Goal: Find specific page/section: Find specific page/section

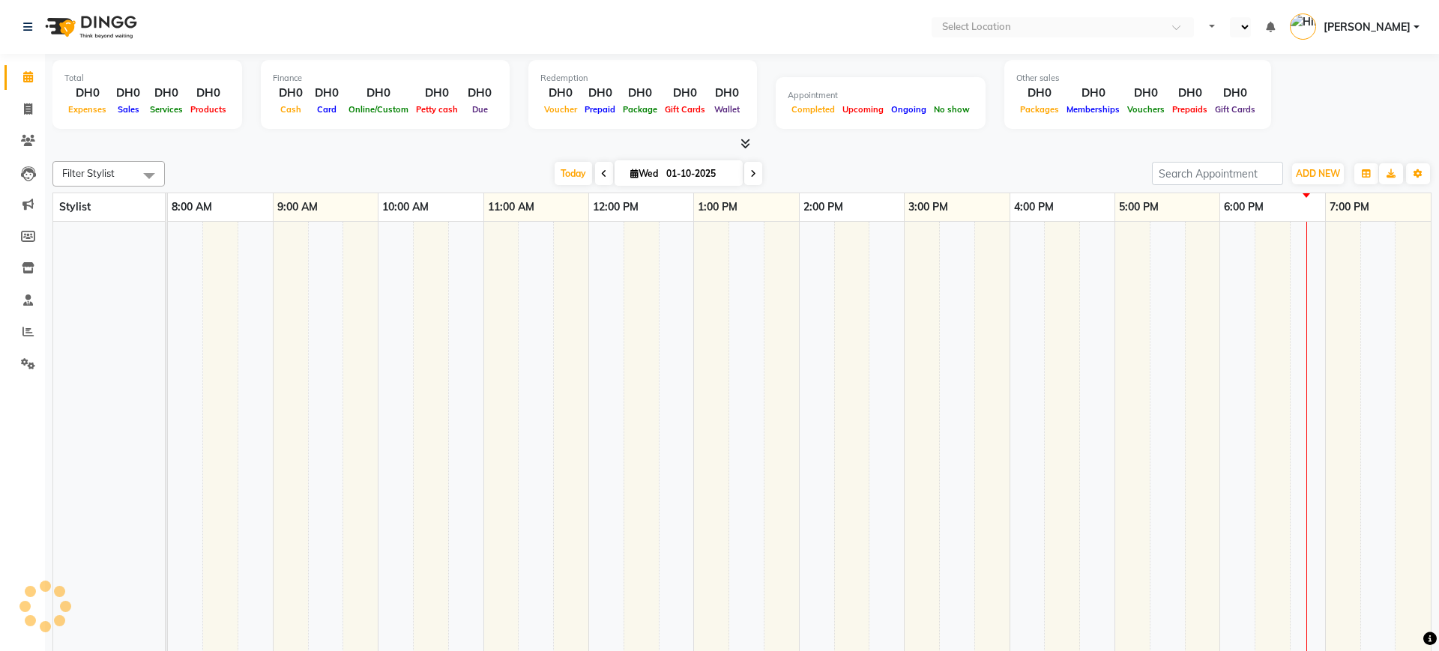
select select "en"
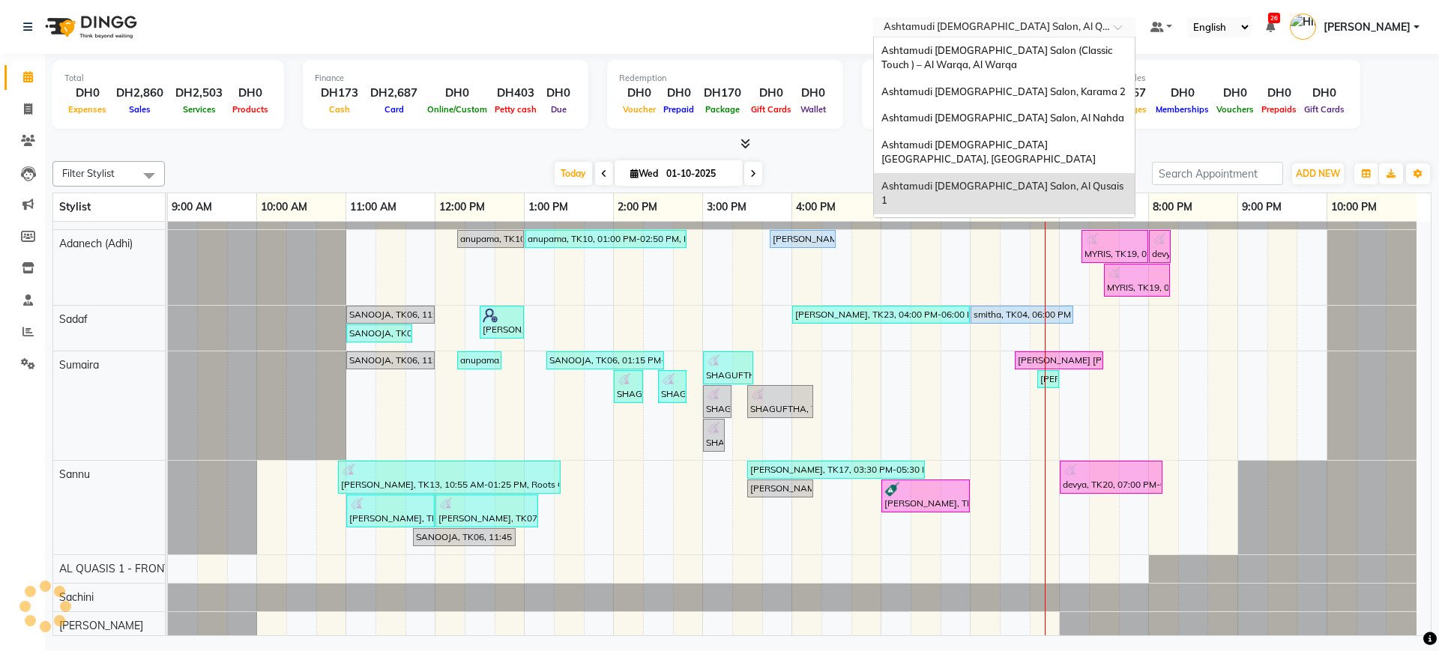
click at [922, 23] on input "text" at bounding box center [988, 28] width 217 height 15
click at [945, 50] on span "Ashtamudi [DEMOGRAPHIC_DATA] Salon (Classic Touch ) – Al Warqa, Al Warqa" at bounding box center [997, 57] width 233 height 27
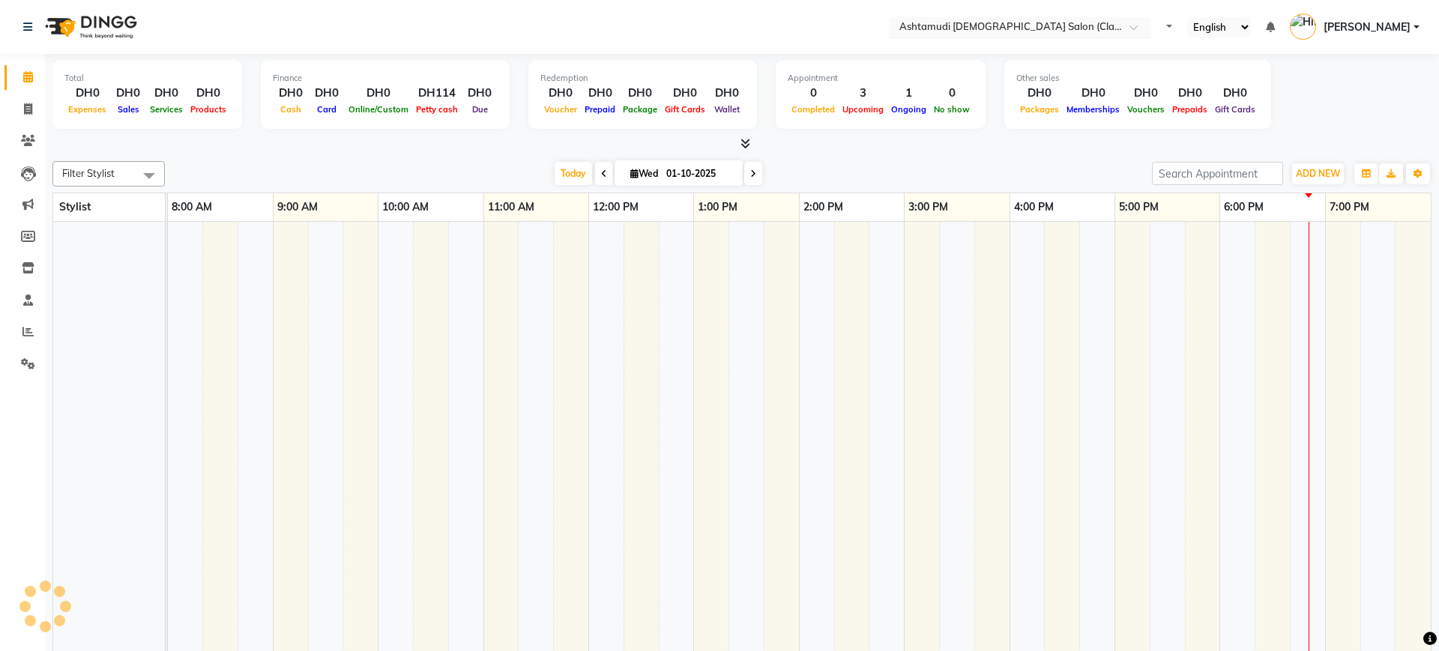
select select "en"
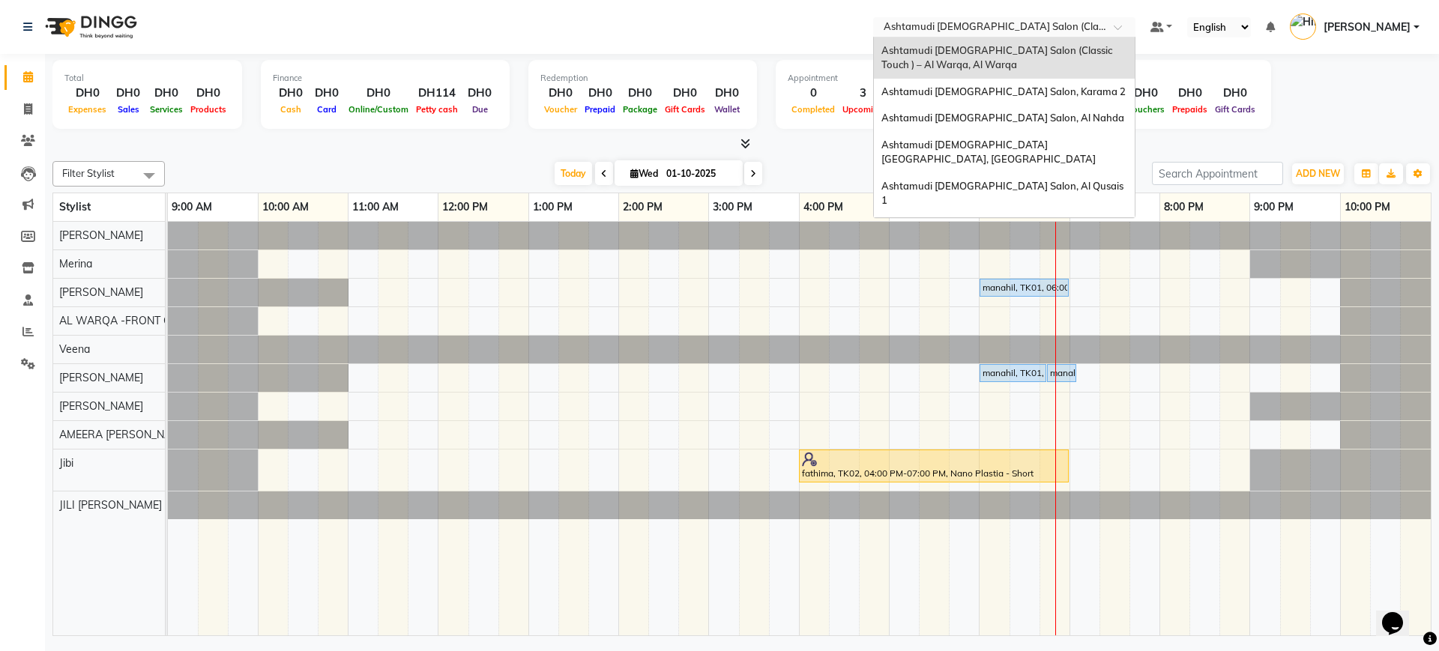
click at [985, 34] on input "text" at bounding box center [988, 28] width 217 height 15
click at [974, 96] on span "Ashtamudi [DEMOGRAPHIC_DATA] Salon, Karama 2" at bounding box center [1003, 91] width 244 height 12
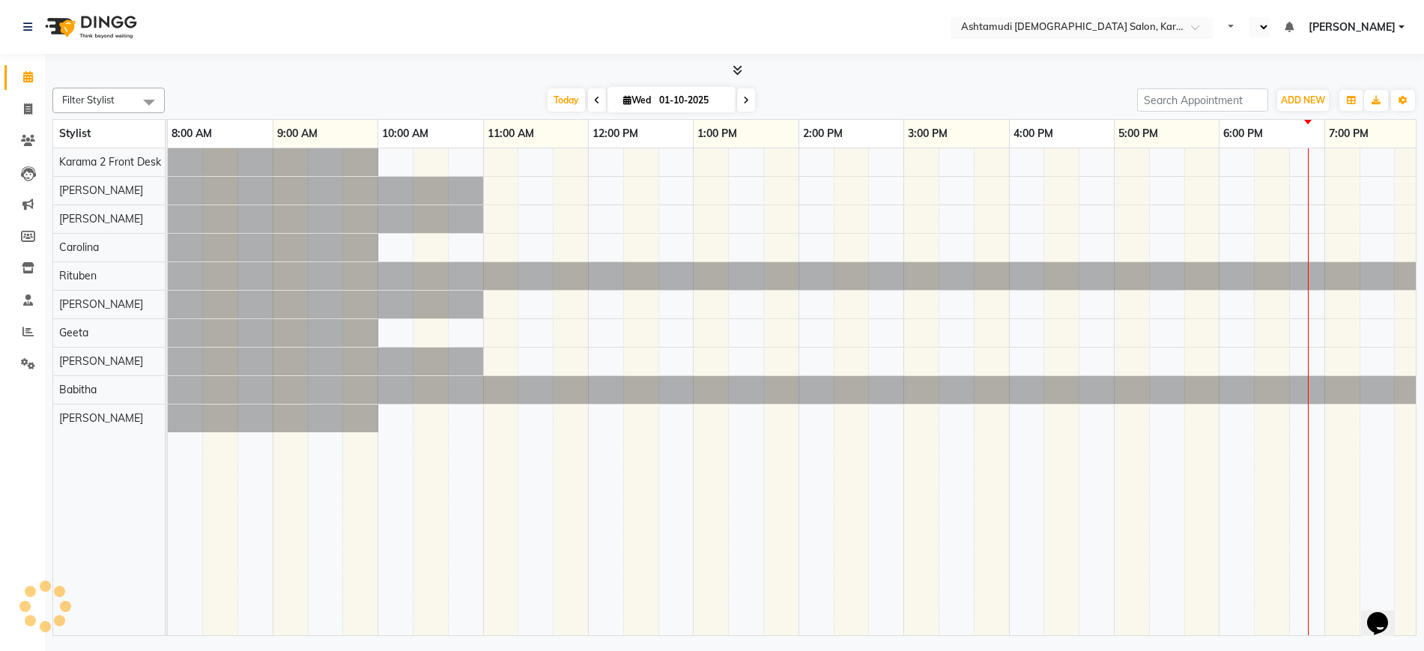
select select "en"
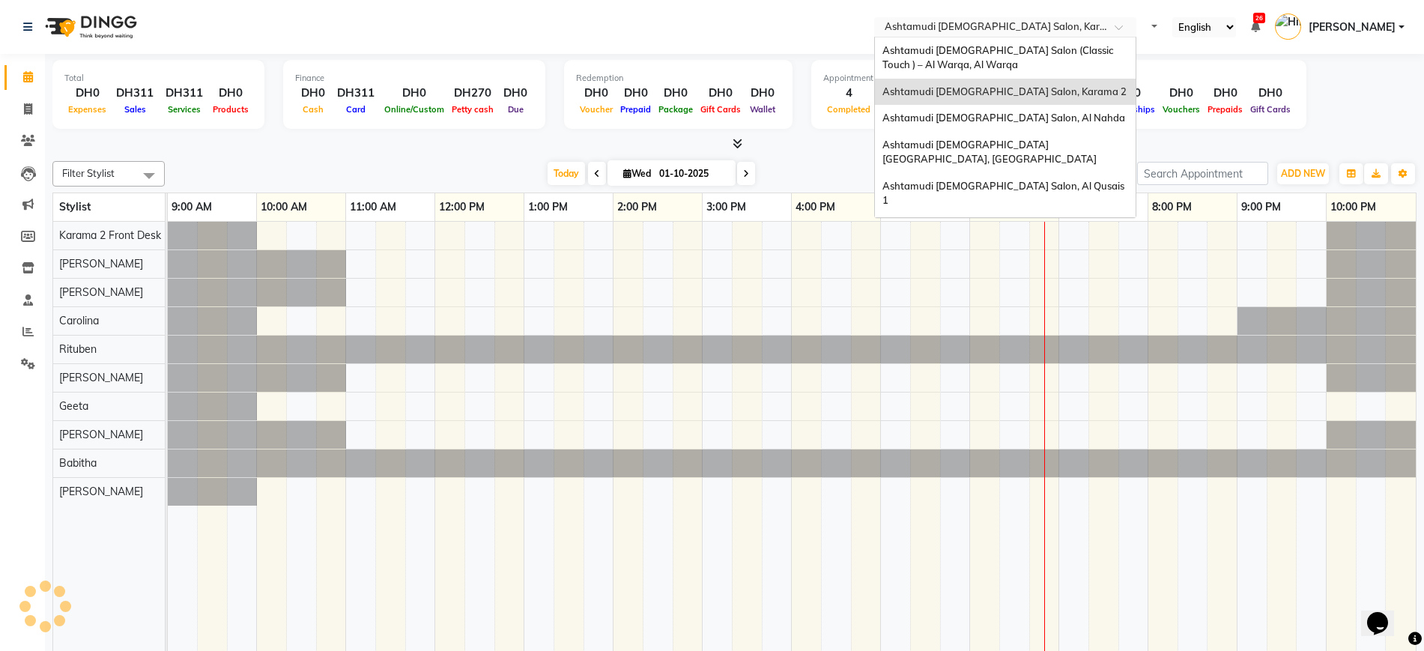
click at [1004, 24] on input "text" at bounding box center [990, 28] width 217 height 15
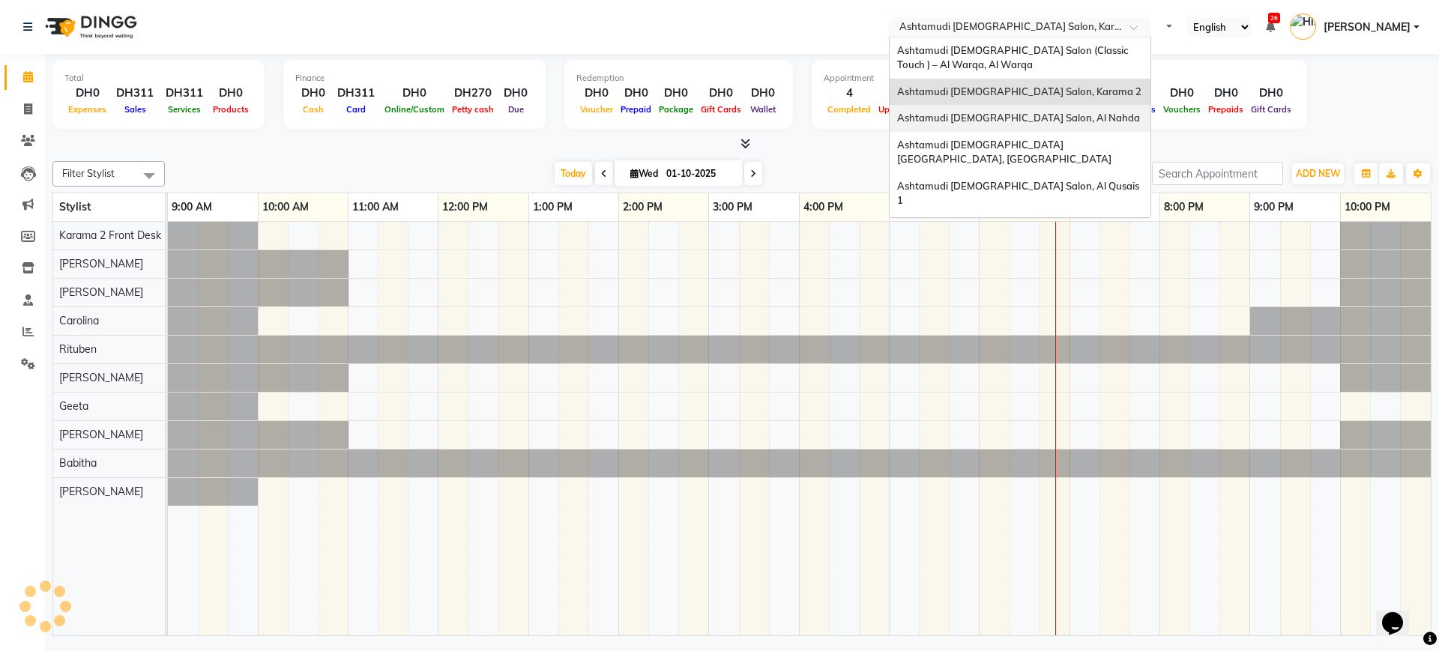
click at [989, 120] on span "Ashtamudi Ladies Salon, Al Nahda" at bounding box center [1018, 118] width 243 height 12
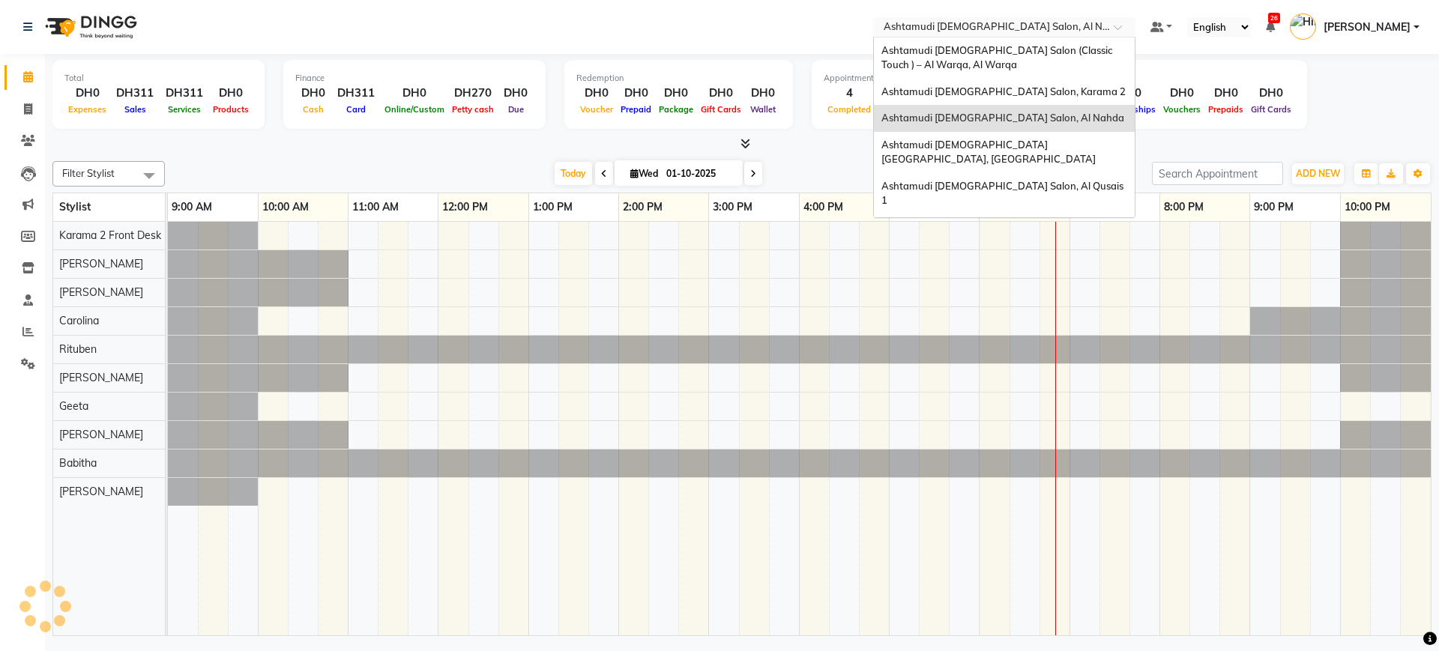
click at [988, 25] on input "text" at bounding box center [988, 28] width 217 height 15
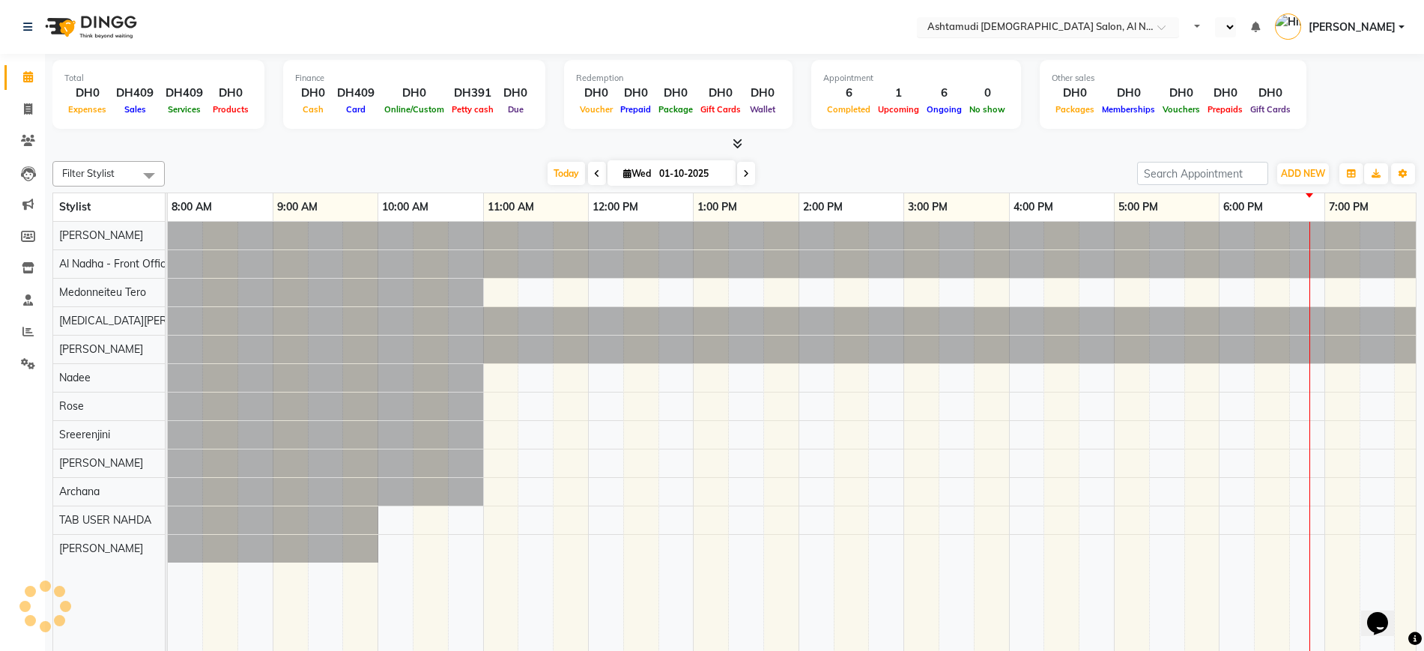
select select "en"
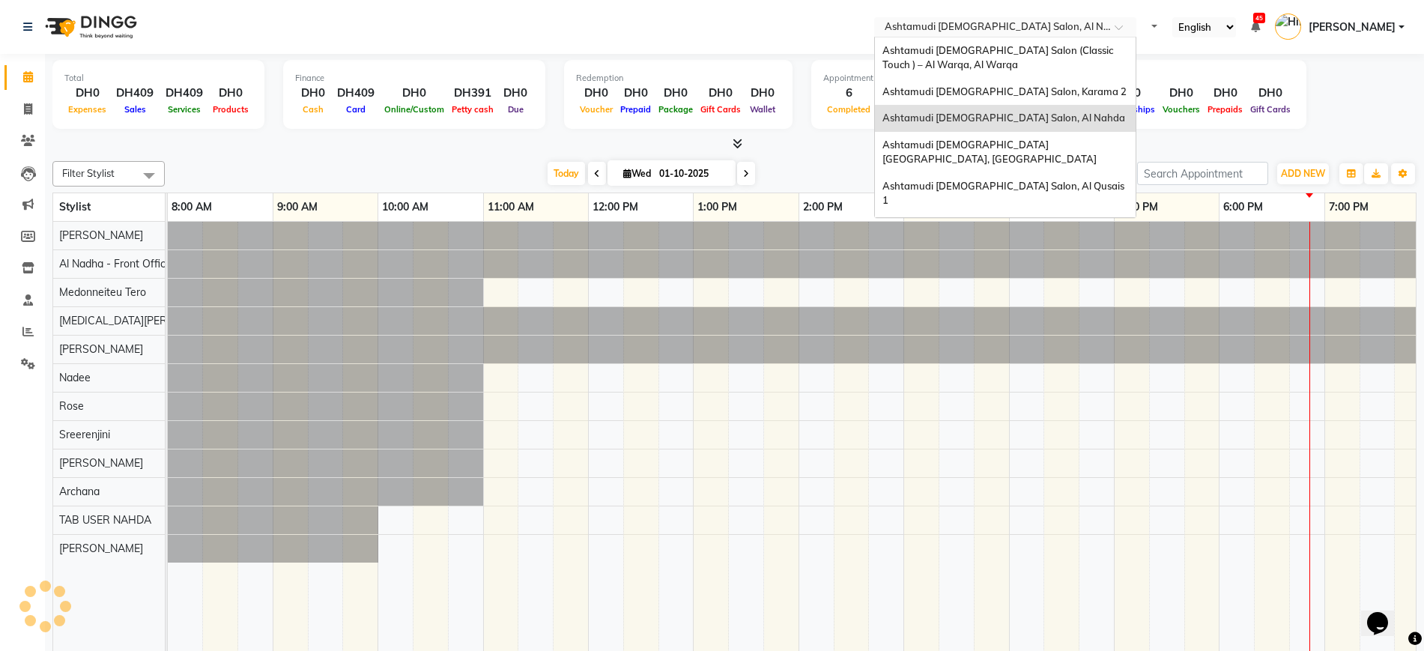
click at [981, 28] on input "text" at bounding box center [990, 28] width 217 height 15
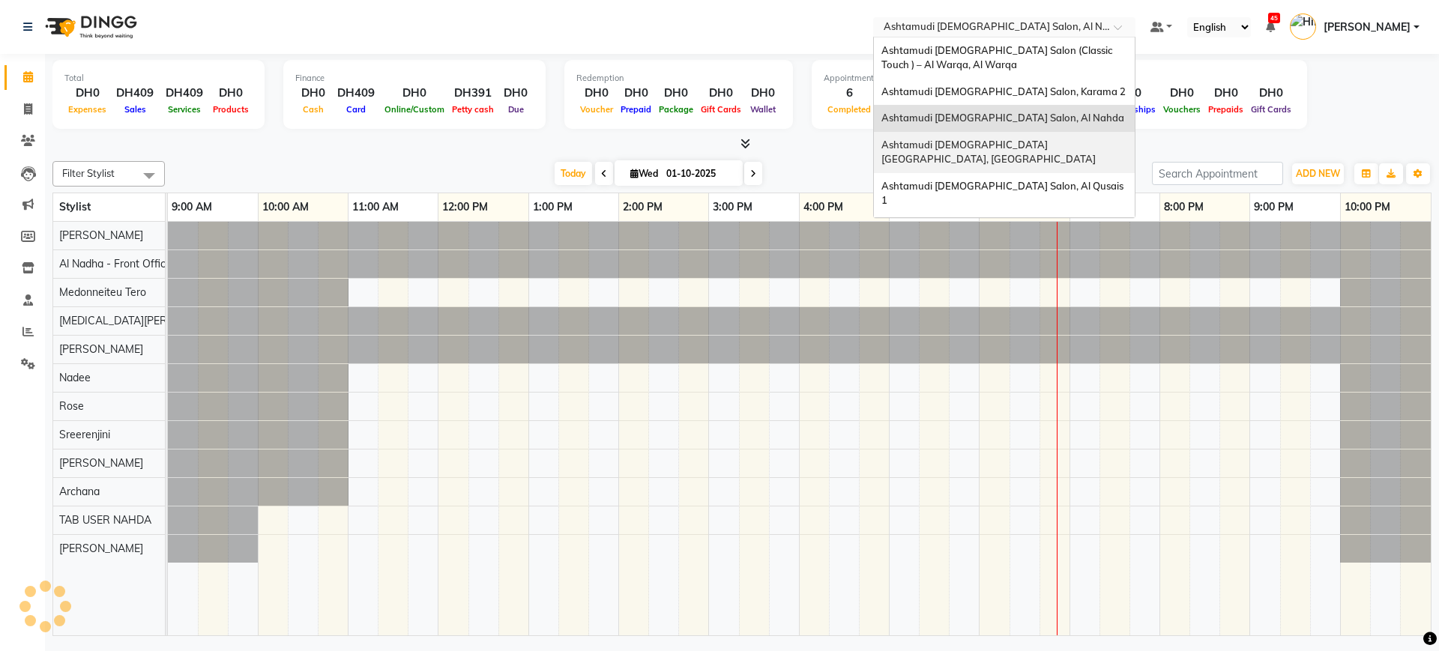
click at [967, 142] on span "Ashtamudi [DEMOGRAPHIC_DATA] [GEOGRAPHIC_DATA], [GEOGRAPHIC_DATA]" at bounding box center [988, 152] width 214 height 27
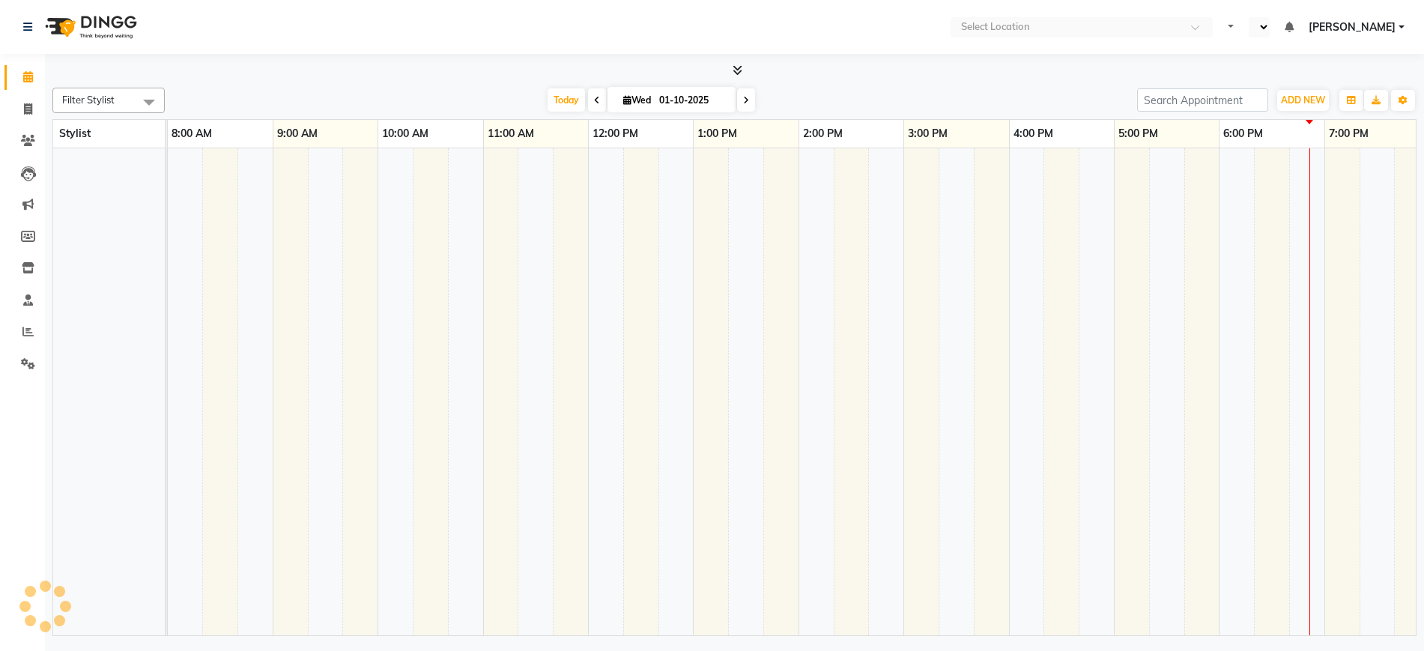
select select "en"
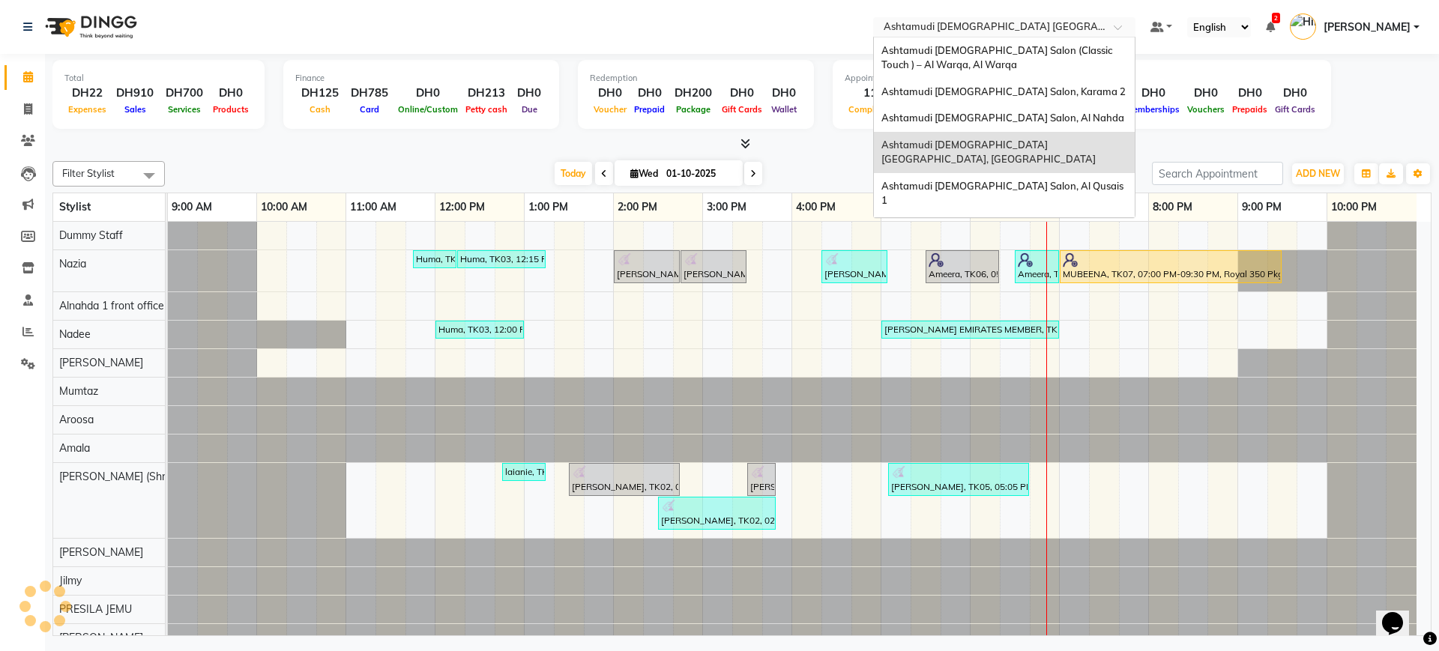
click at [997, 22] on input "text" at bounding box center [988, 28] width 217 height 15
click at [963, 180] on span "Ashtamudi Ladies Salon, Al Qusais 1" at bounding box center [1003, 193] width 244 height 27
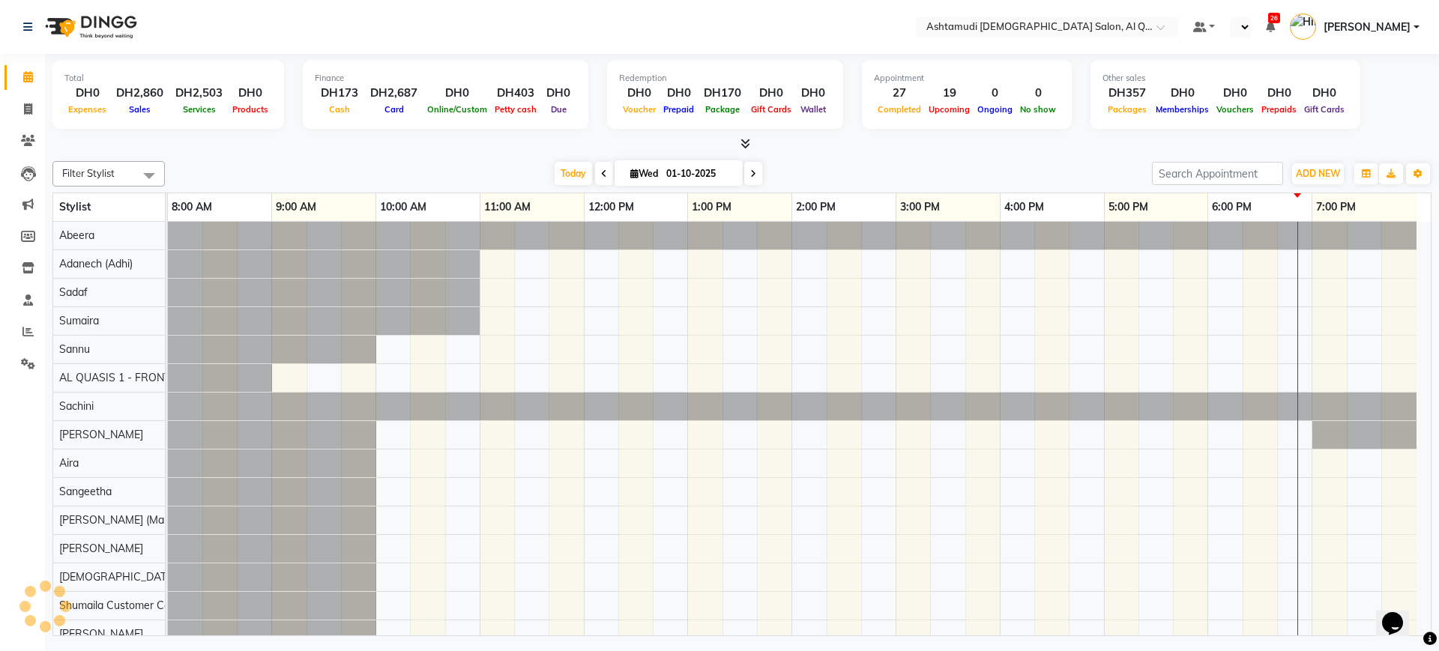
select select "en"
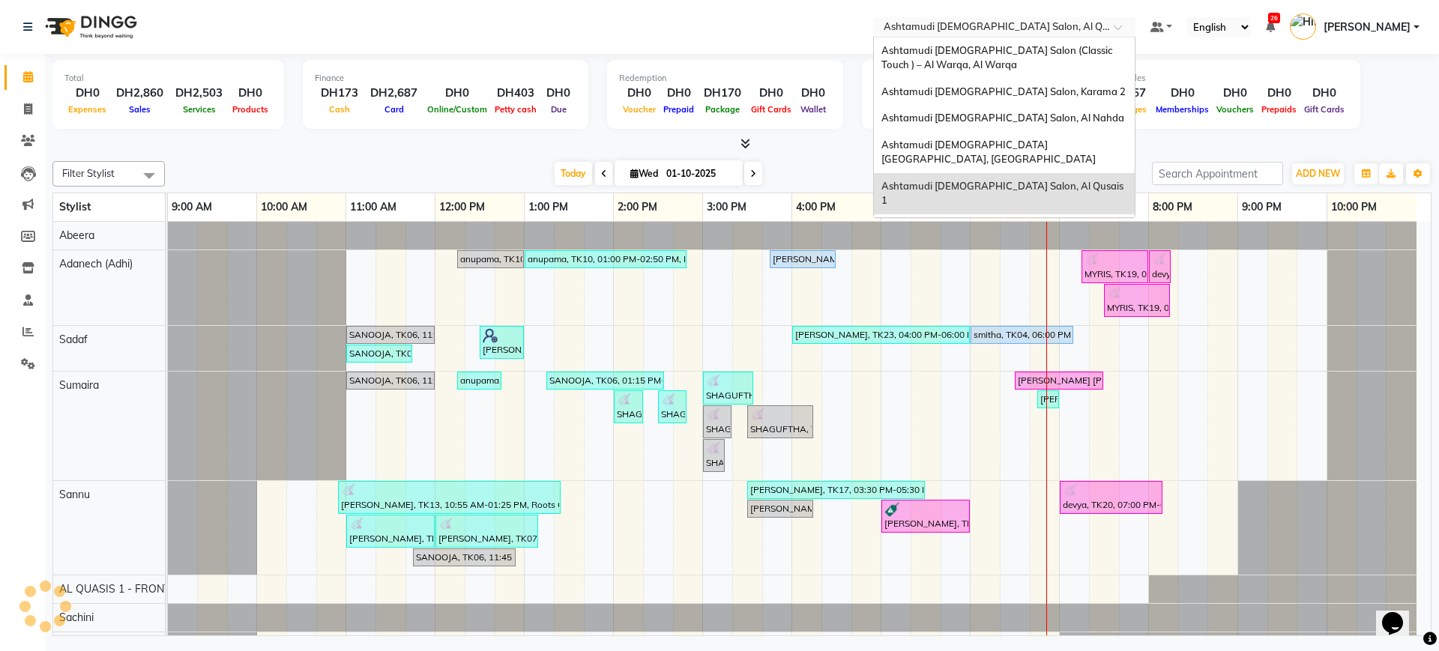
click at [1011, 25] on input "text" at bounding box center [988, 28] width 217 height 15
click at [970, 221] on span "Ashtamudi [DEMOGRAPHIC_DATA] Salon - Al Karama, [GEOGRAPHIC_DATA] -[GEOGRAPHIC_…" at bounding box center [989, 241] width 216 height 41
